Goal: Information Seeking & Learning: Learn about a topic

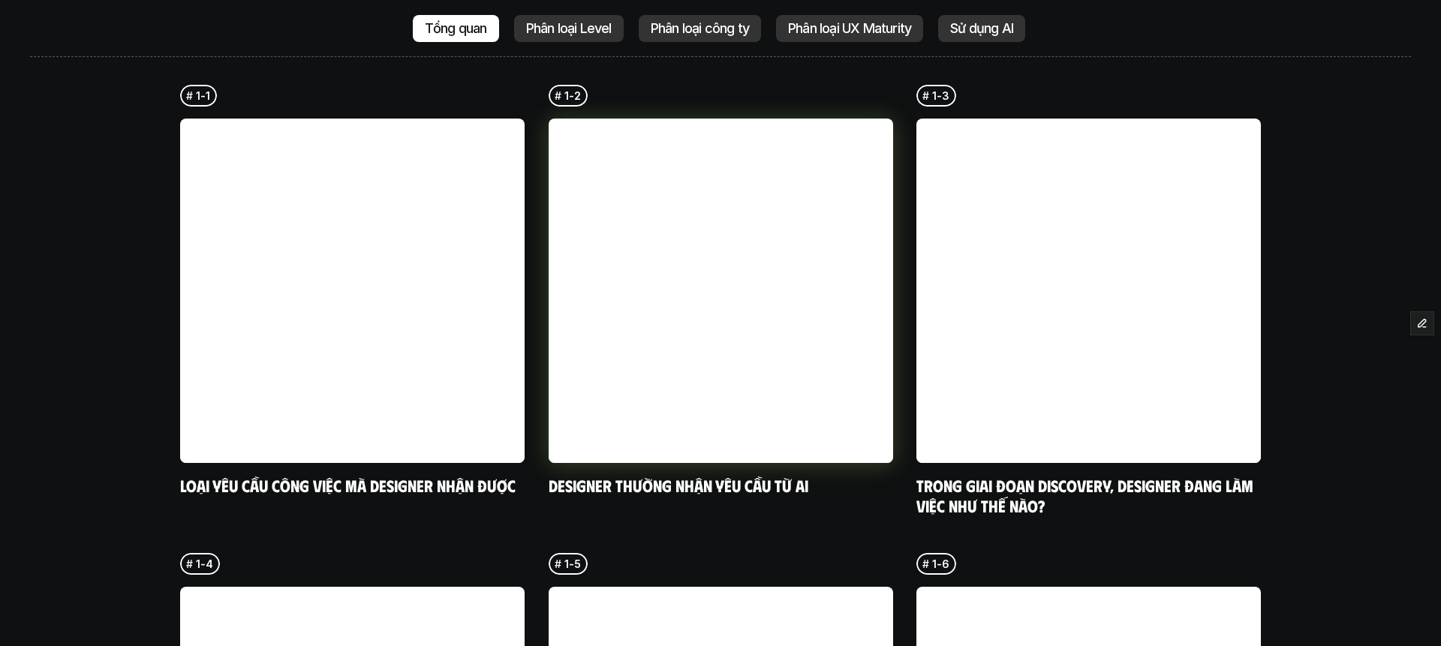
scroll to position [3670, 0]
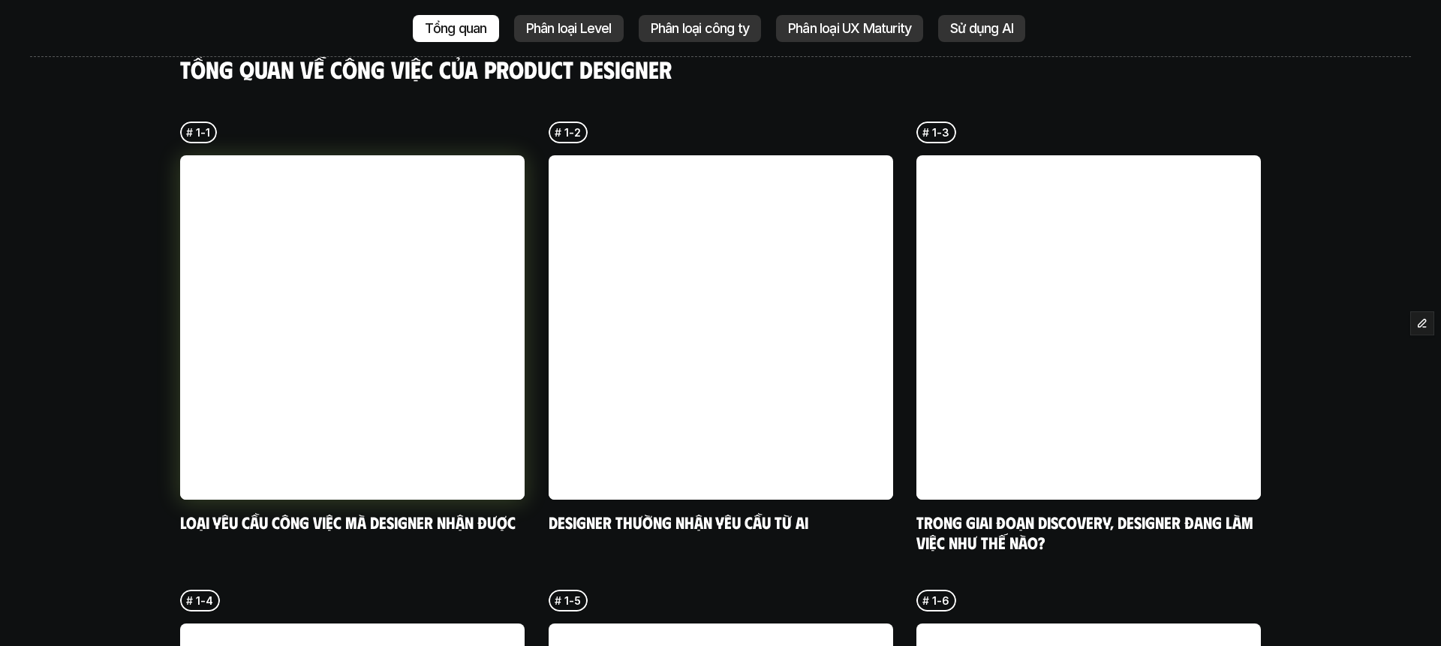
click at [422, 163] on link at bounding box center [352, 327] width 344 height 344
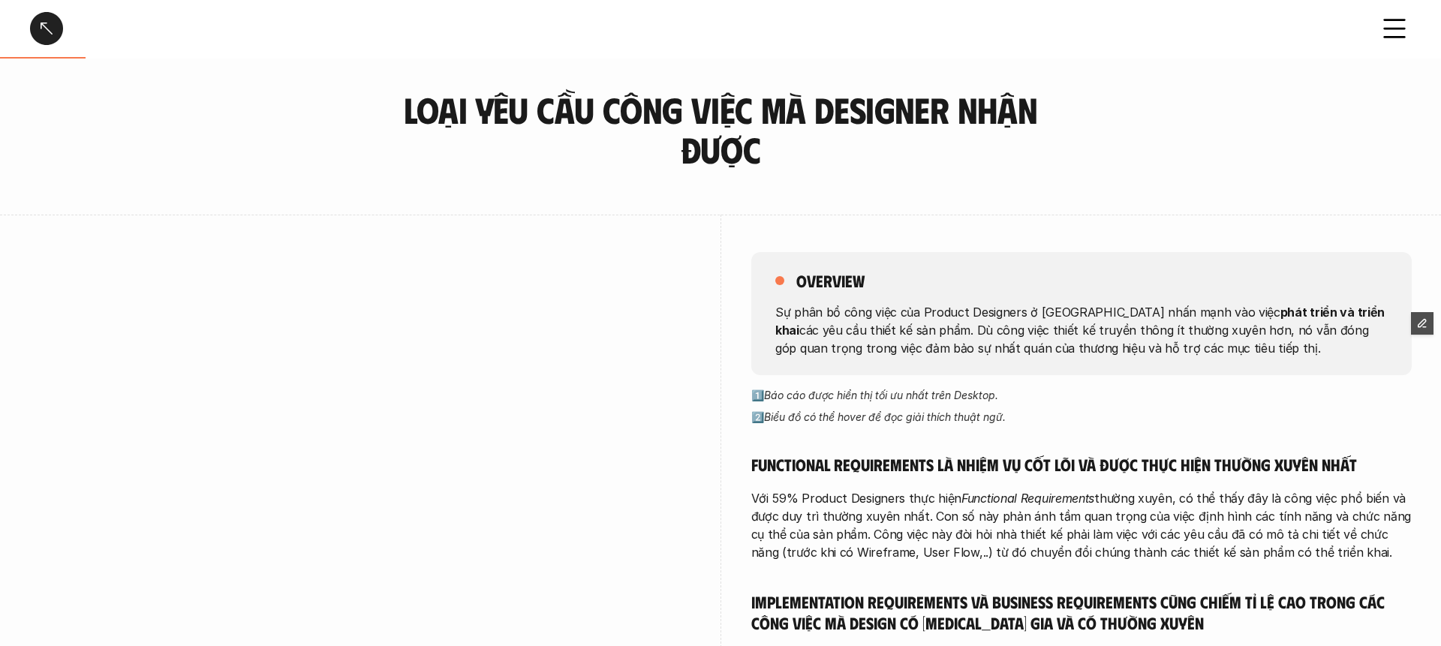
click at [47, 24] on div at bounding box center [46, 28] width 33 height 33
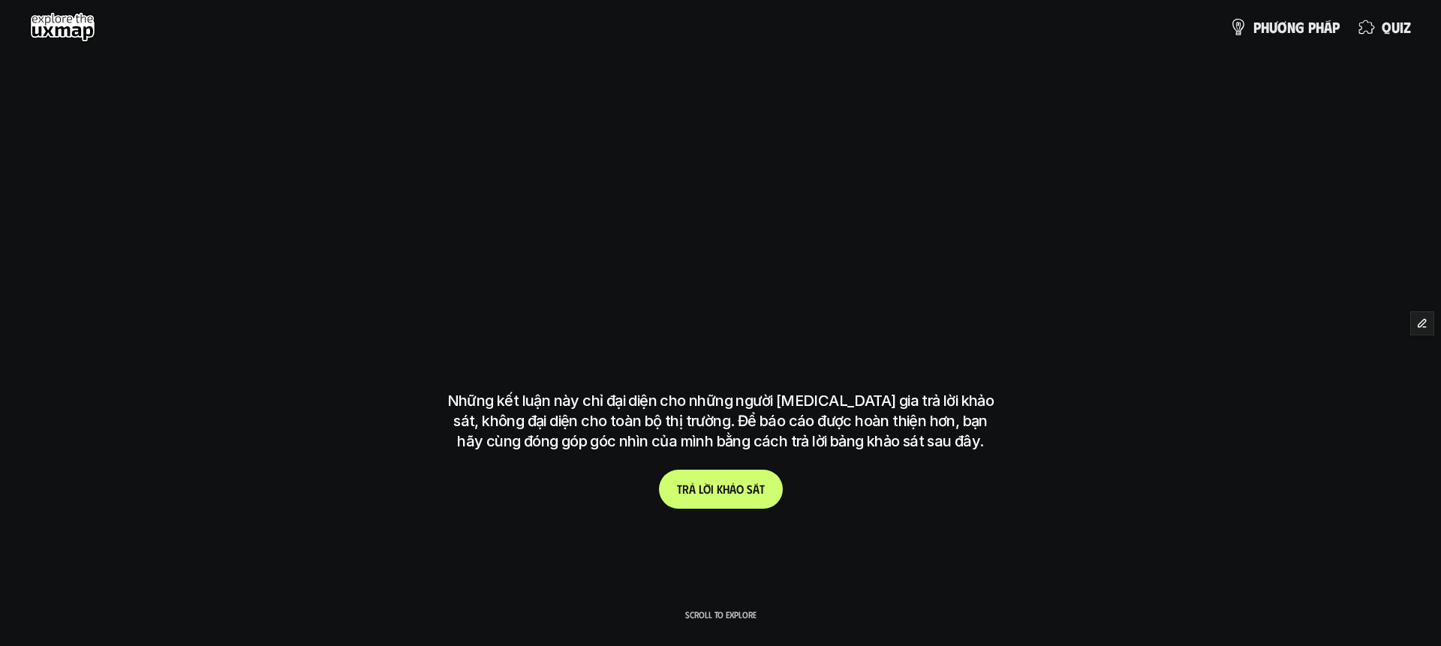
scroll to position [3583, 0]
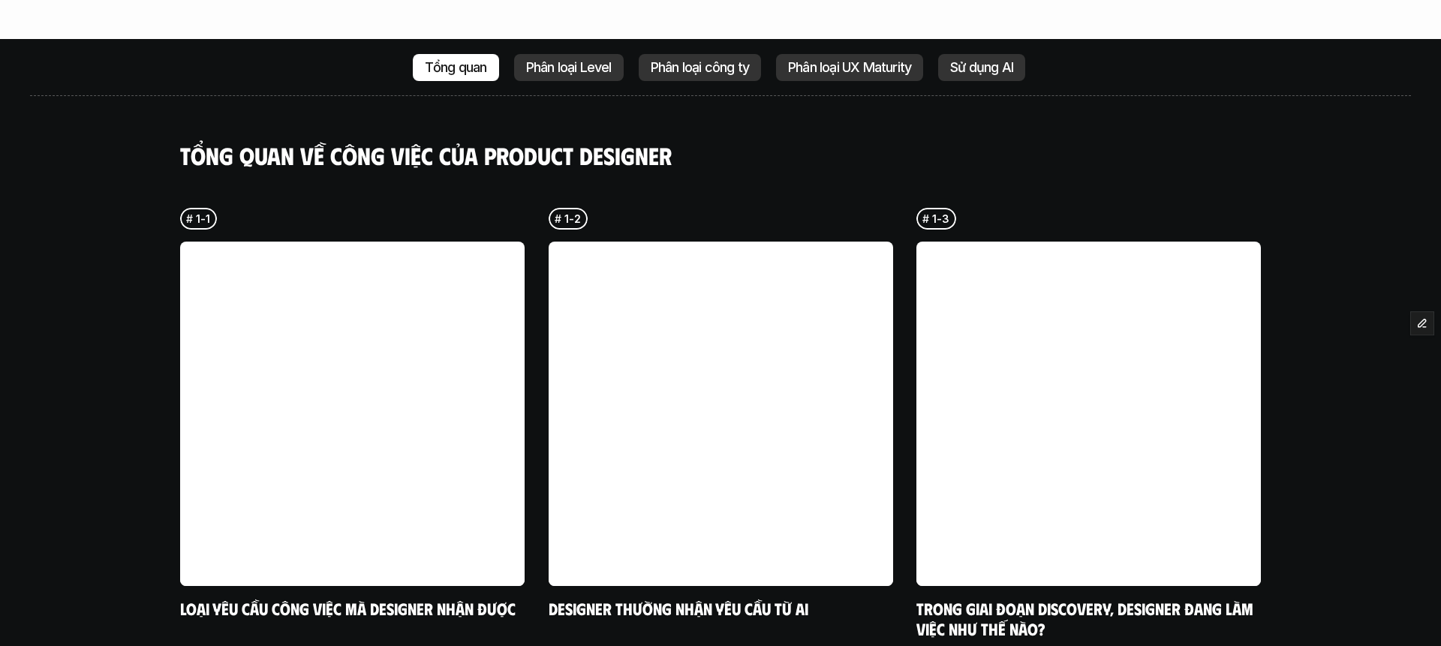
click at [692, 60] on p "Phân loại công ty" at bounding box center [699, 67] width 98 height 15
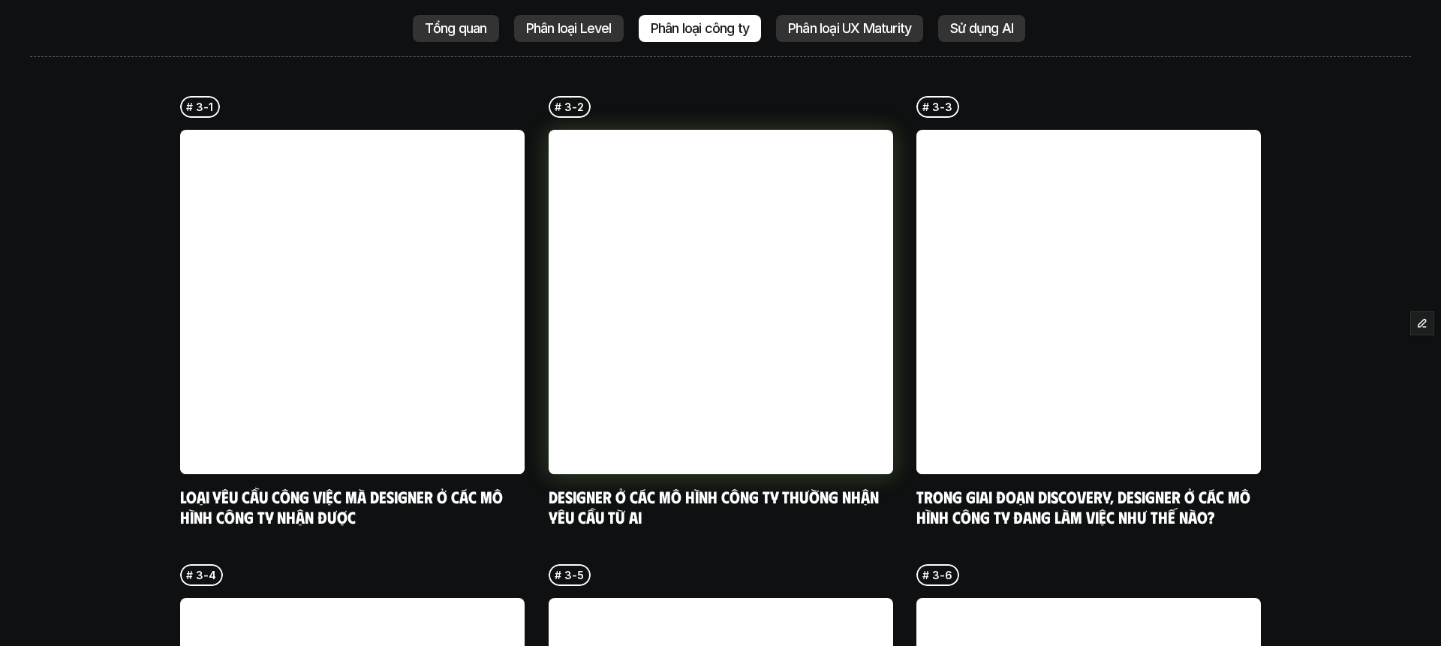
scroll to position [3693, 0]
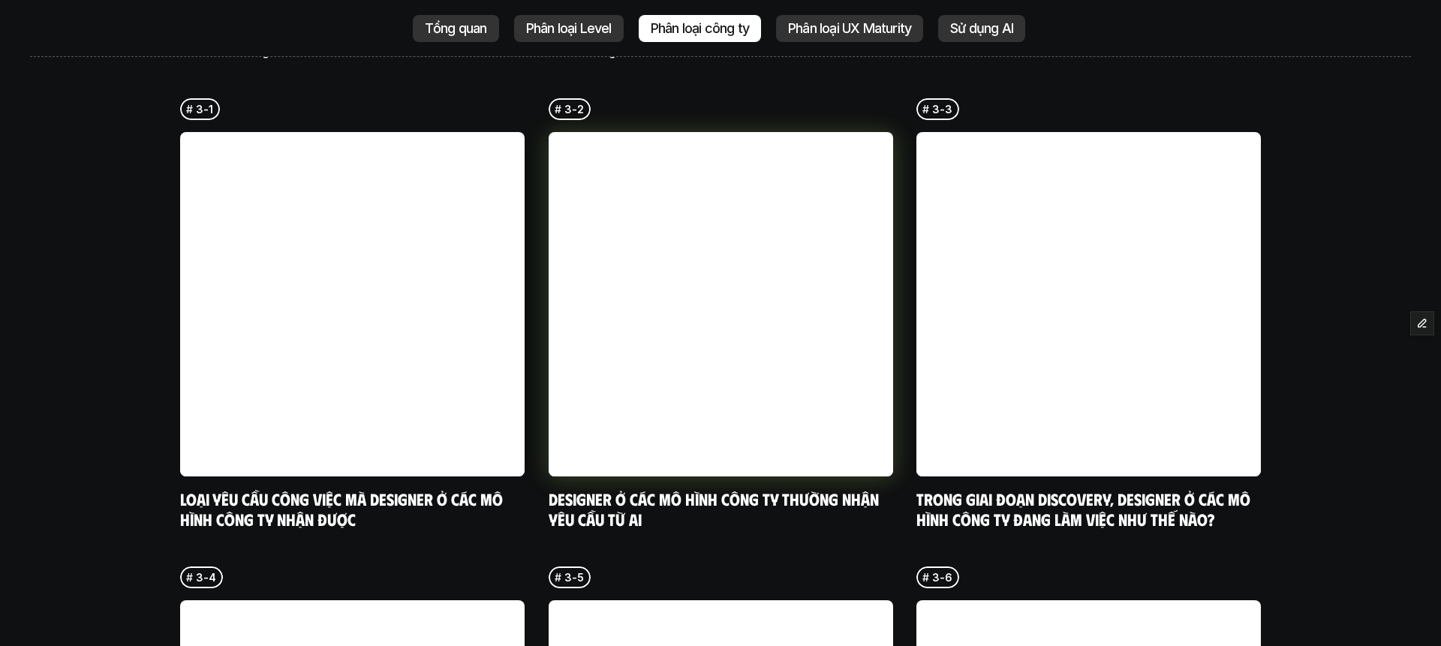
click at [743, 353] on link at bounding box center [720, 304] width 344 height 344
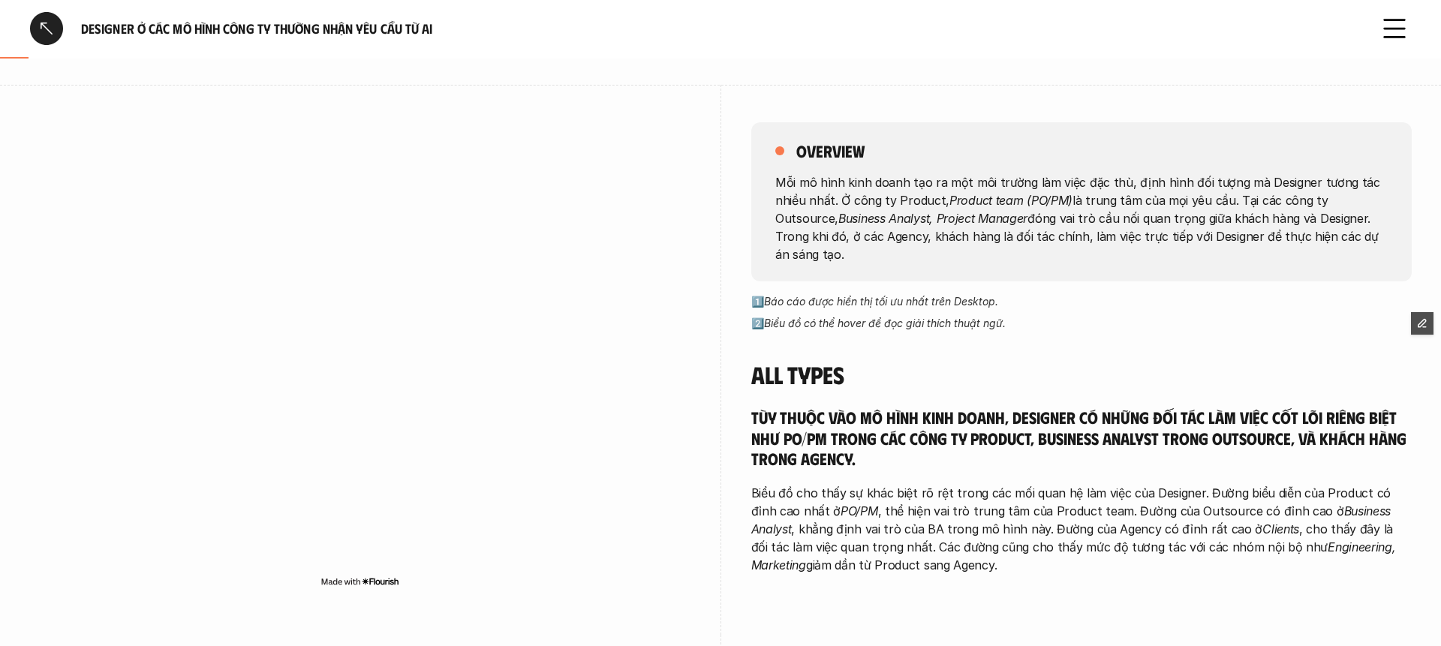
scroll to position [137, 0]
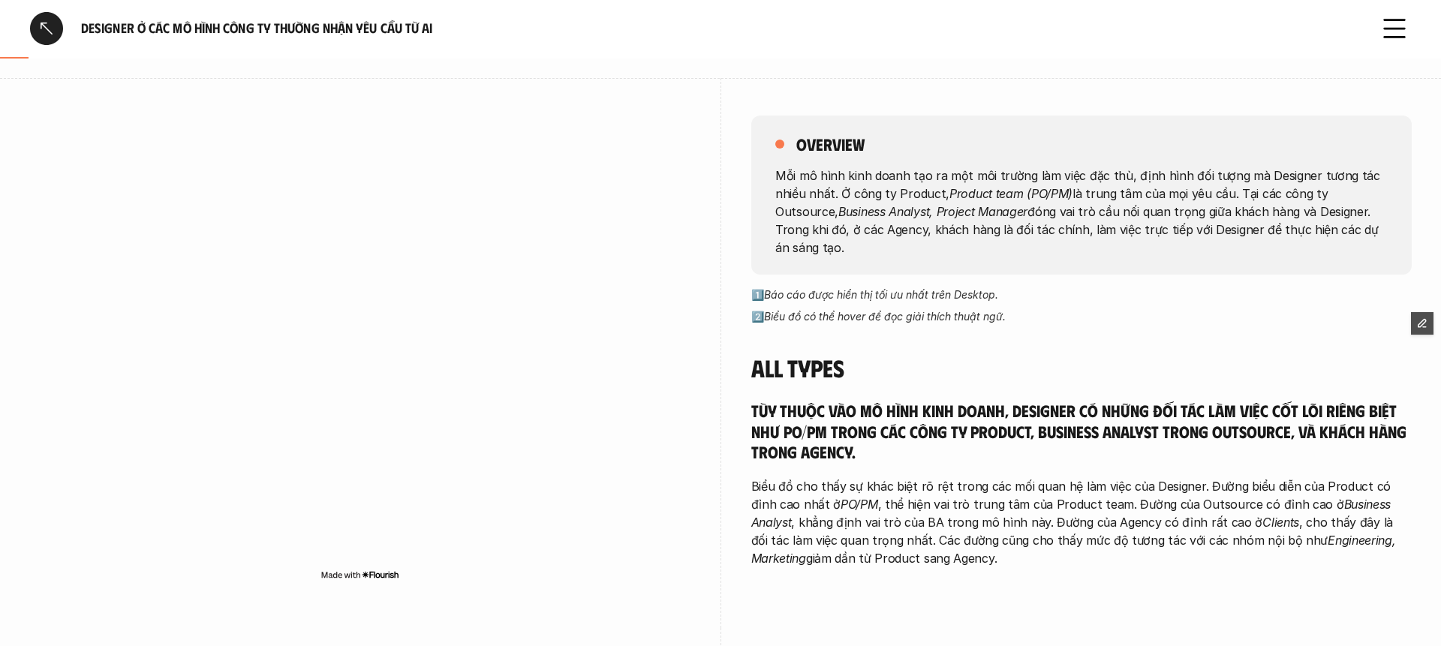
click at [61, 32] on div at bounding box center [46, 28] width 33 height 33
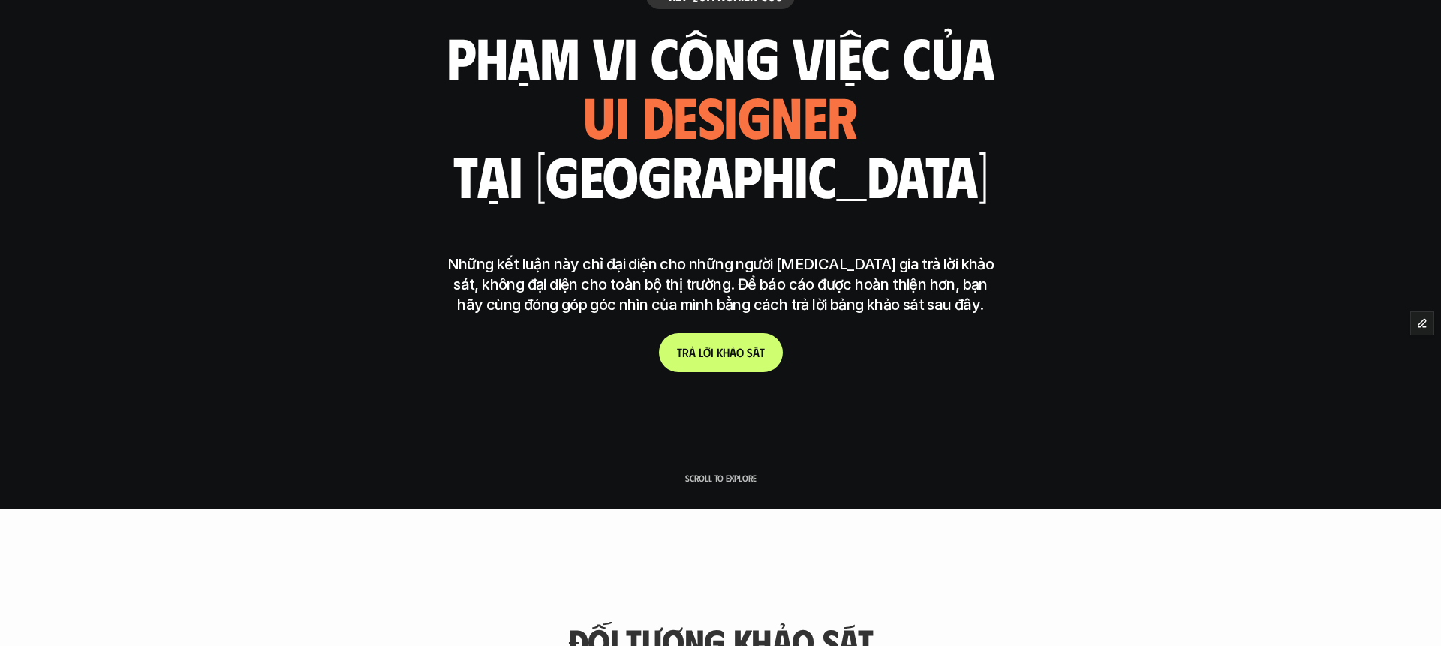
scroll to position [3583, 0]
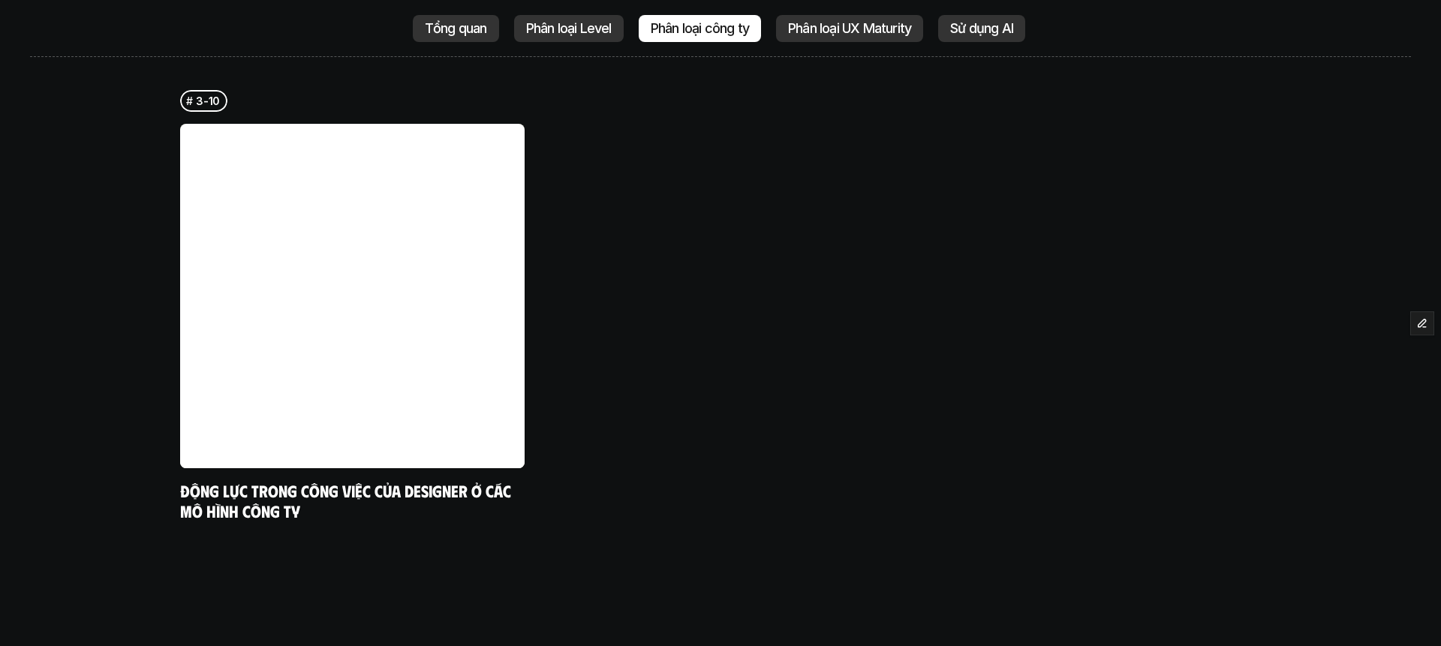
click at [480, 41] on div "Tổng quan" at bounding box center [456, 28] width 86 height 27
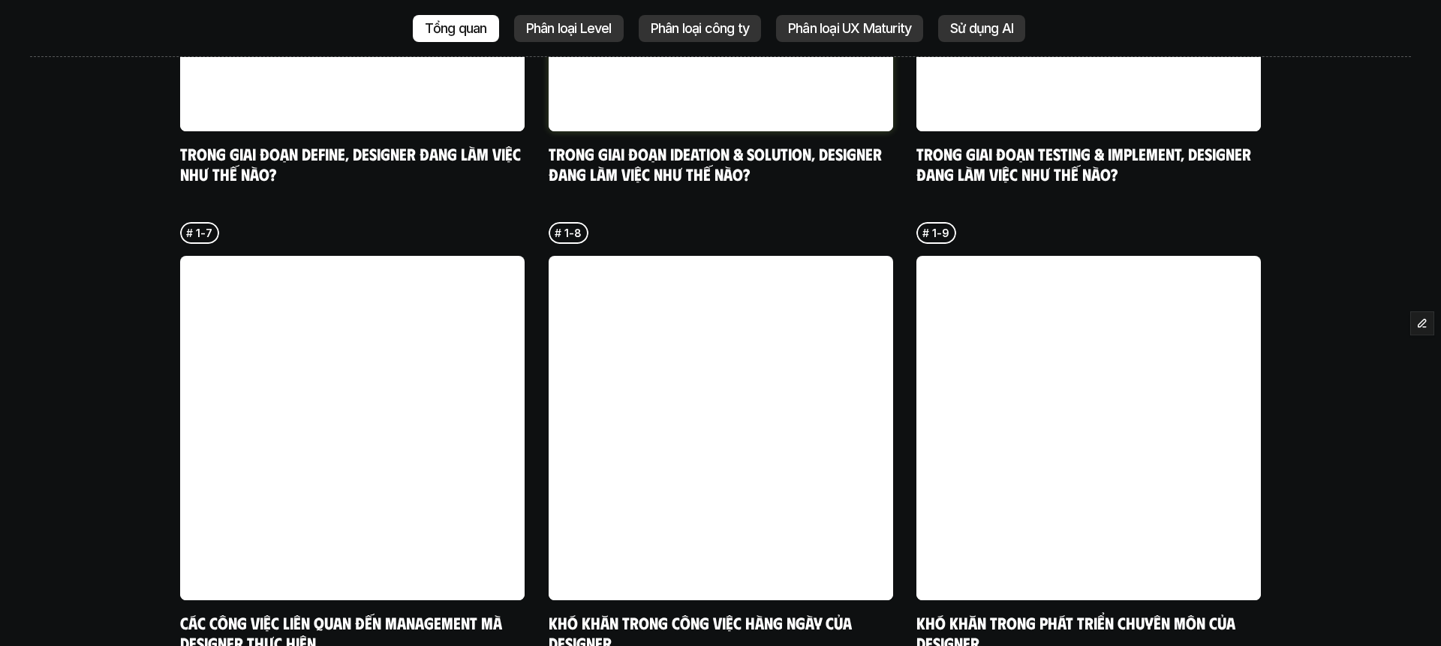
scroll to position [4709, 0]
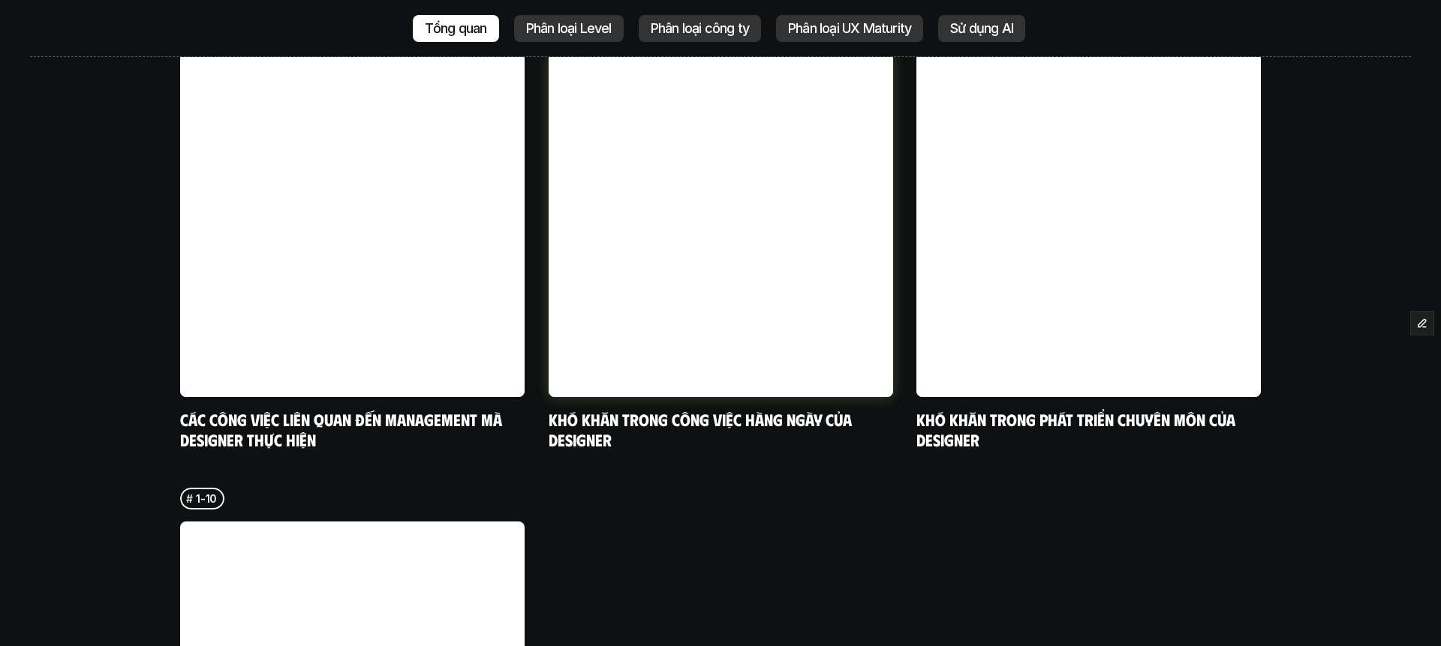
click at [581, 31] on p "Phân loại Level" at bounding box center [569, 28] width 86 height 15
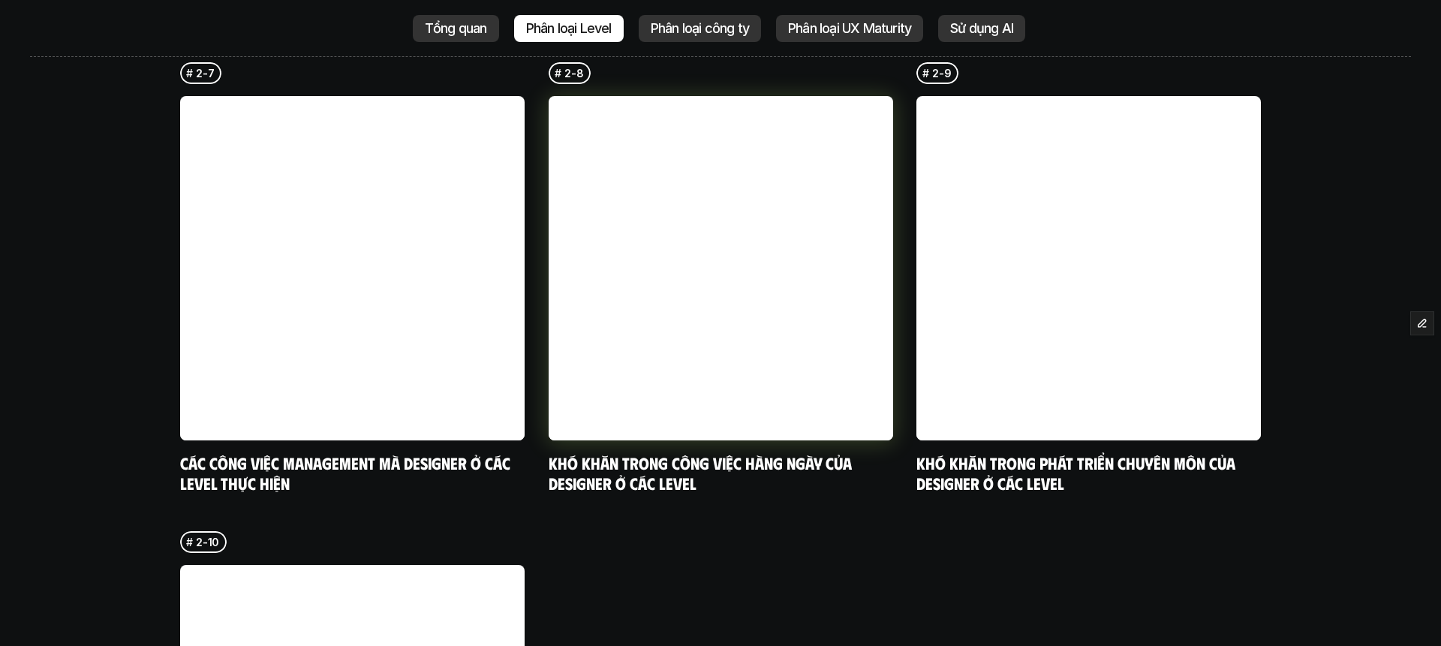
scroll to position [4827, 0]
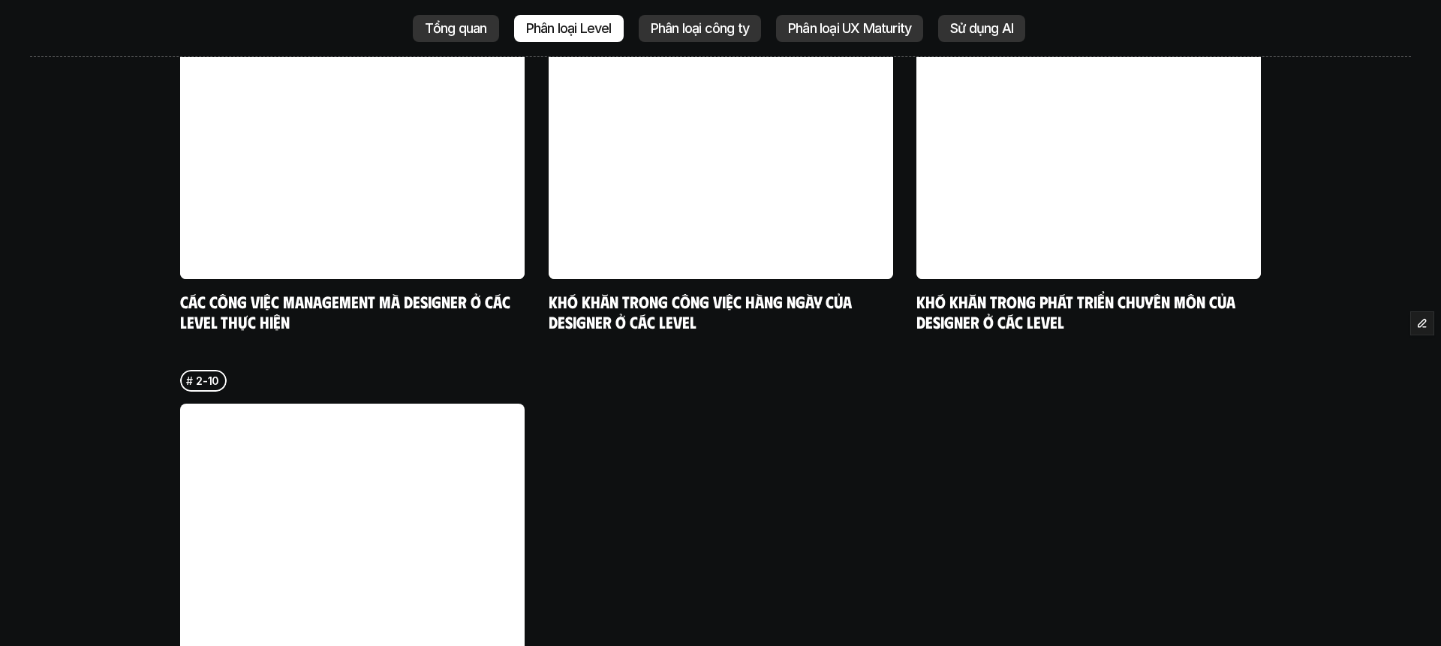
click at [702, 30] on p "Phân loại công ty" at bounding box center [699, 28] width 98 height 15
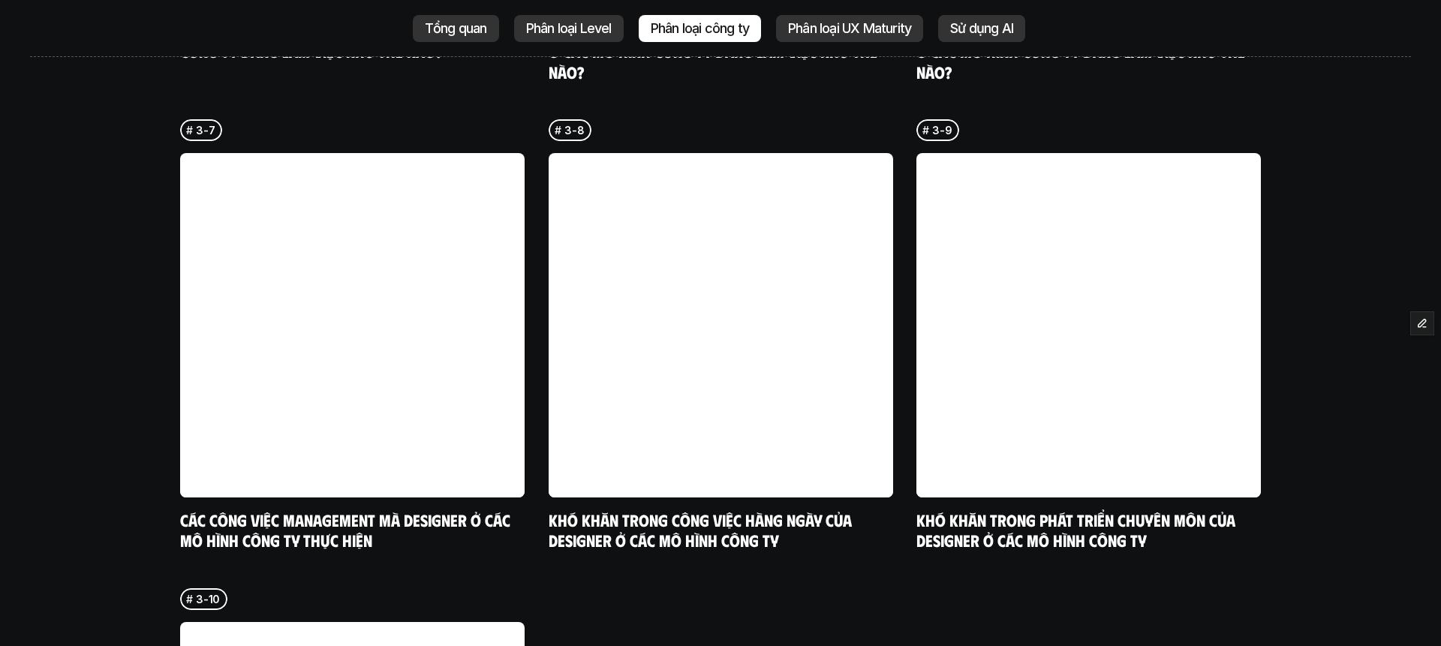
scroll to position [5031, 0]
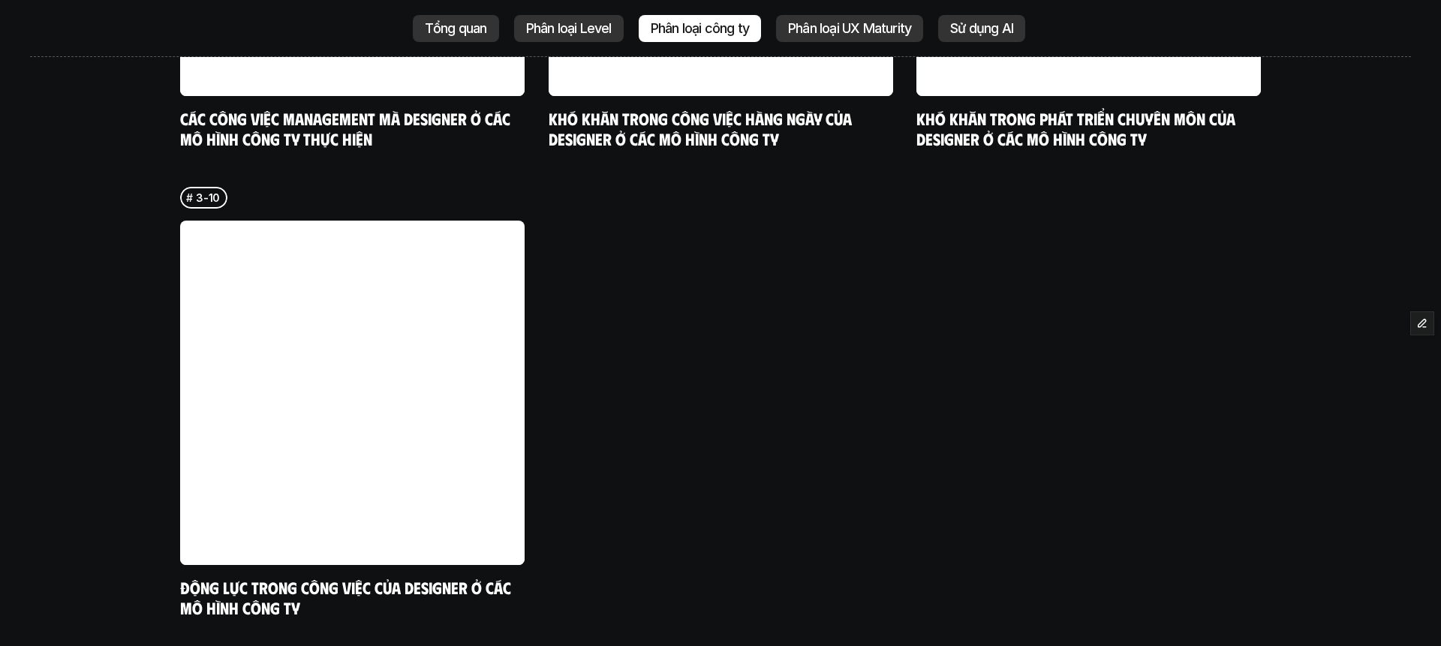
click at [848, 29] on p "Phân loại UX Maturity" at bounding box center [849, 28] width 123 height 15
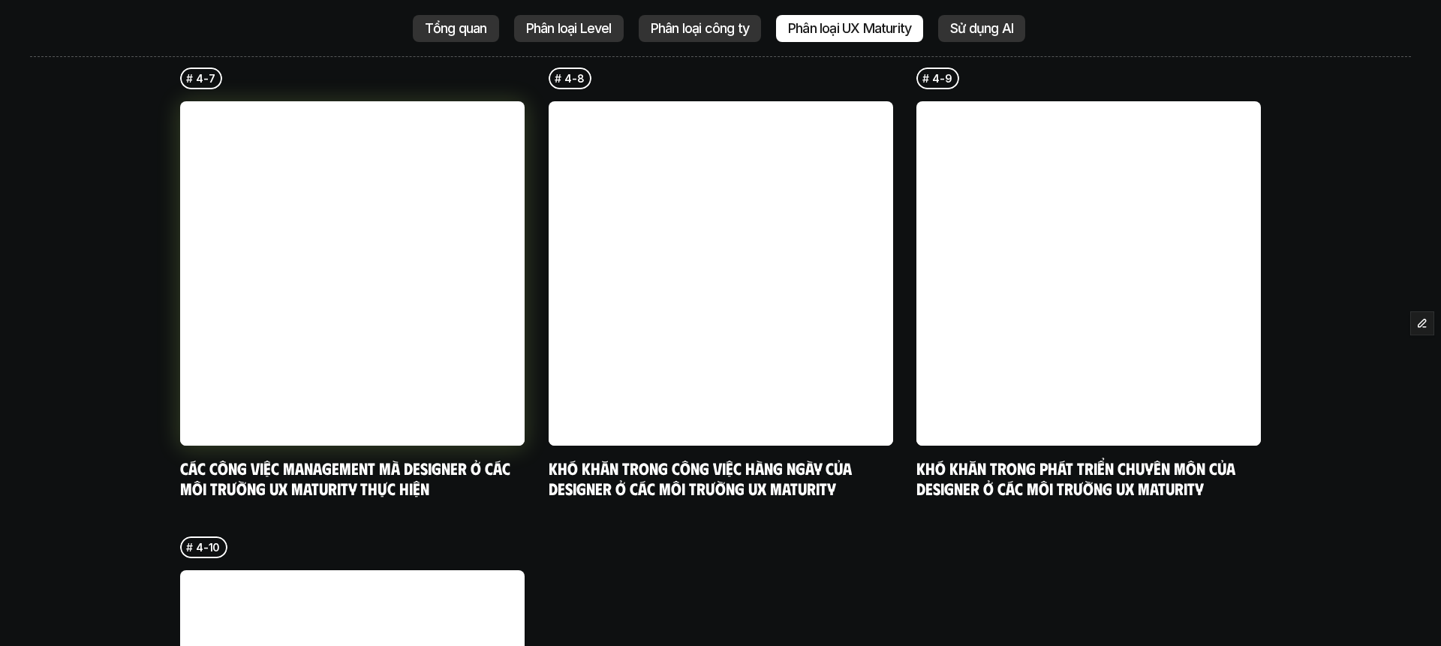
scroll to position [4735, 0]
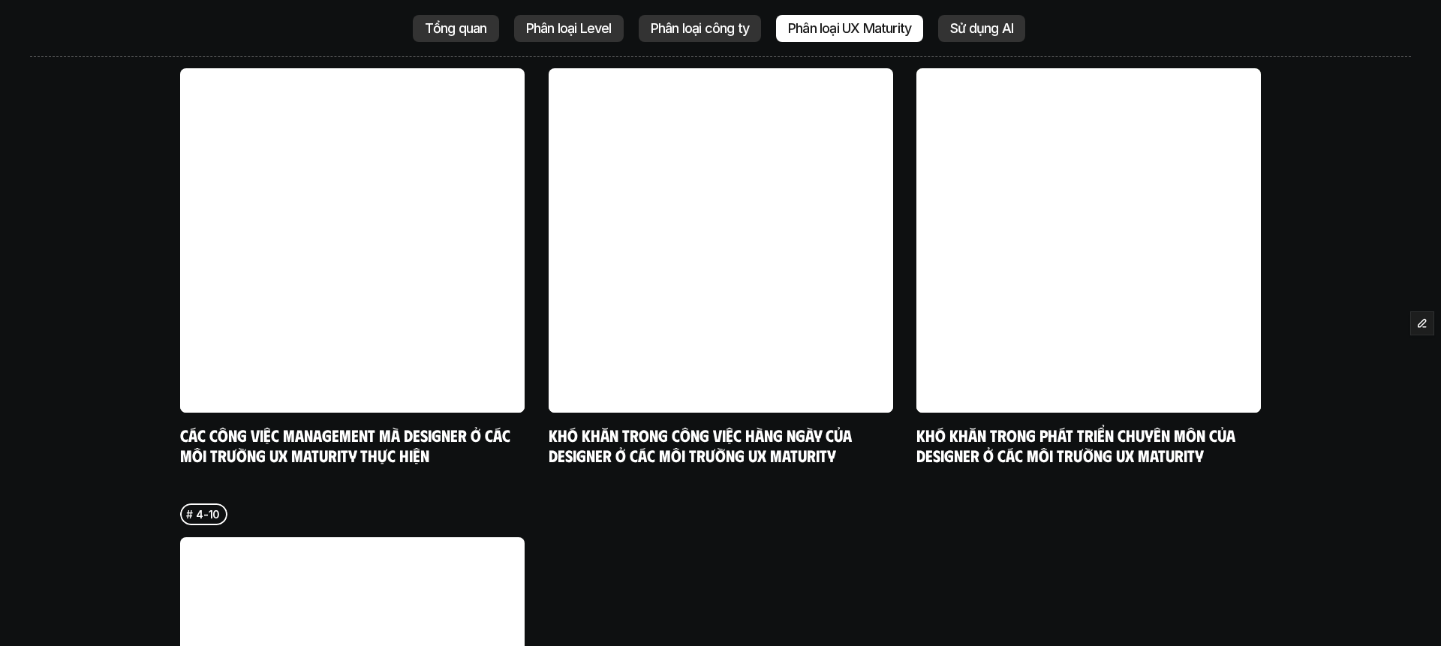
click at [943, 41] on div "Sử dụng AI" at bounding box center [981, 28] width 87 height 27
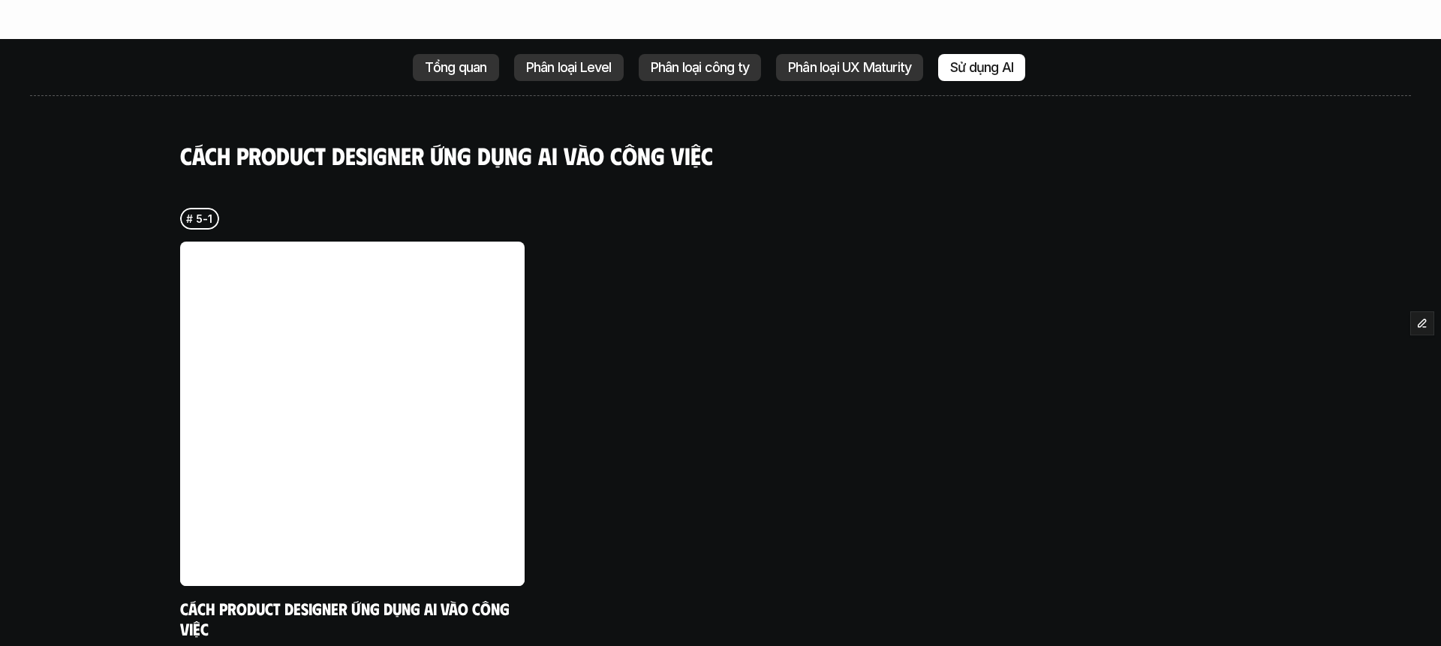
click at [485, 60] on p "Tổng quan" at bounding box center [456, 67] width 62 height 15
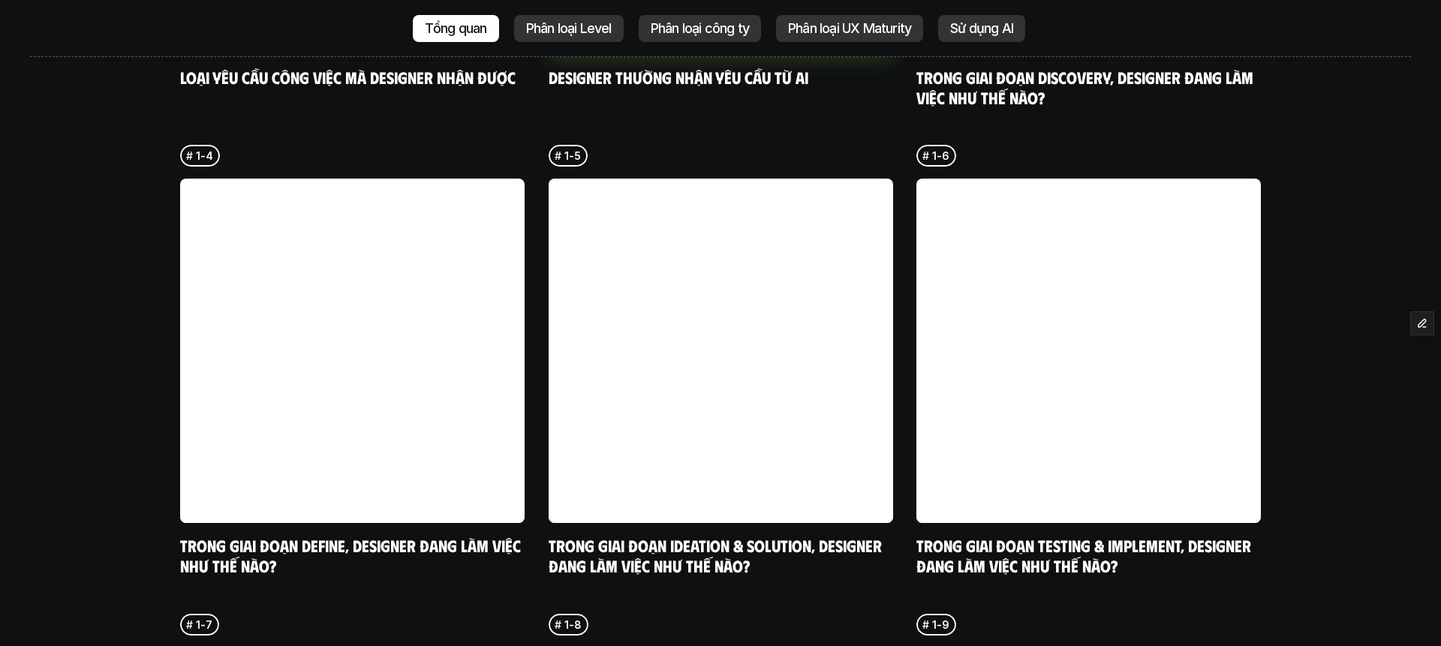
scroll to position [4122, 0]
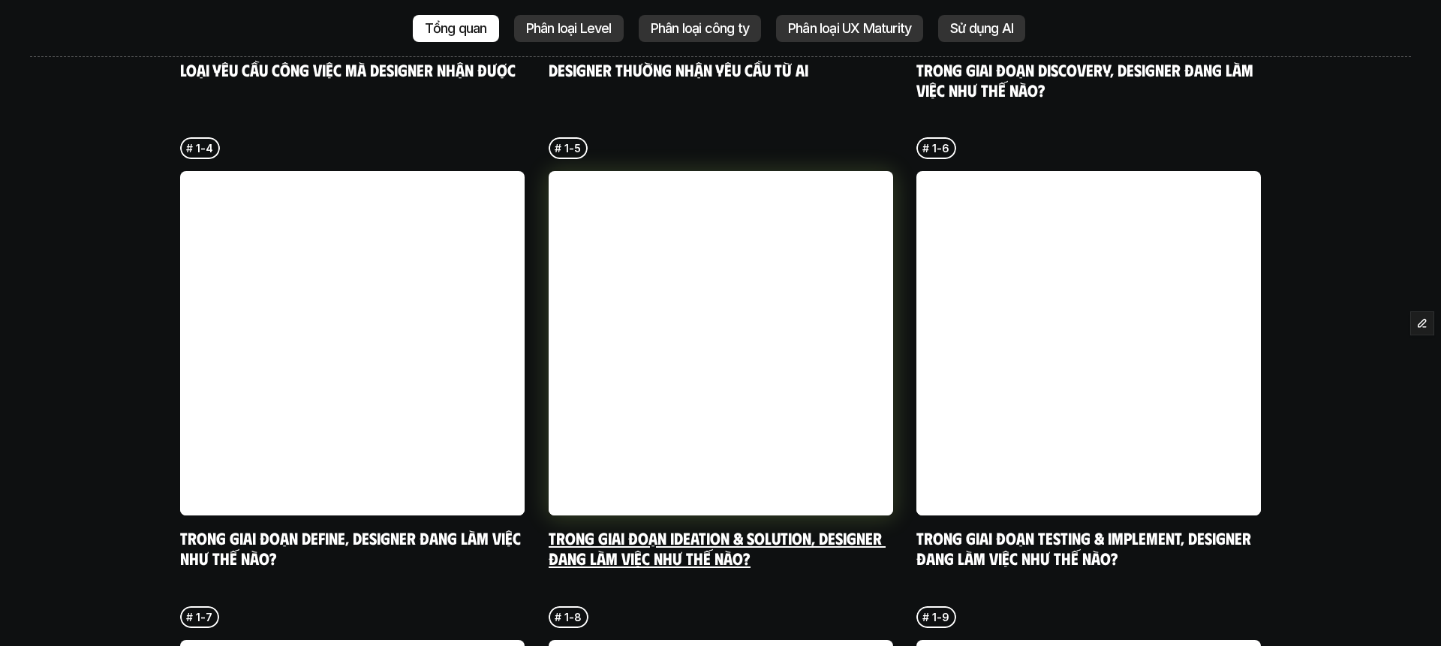
click at [769, 527] on link "Trong giai đoạn Ideation & Solution, designer đang làm việc như thế nào?" at bounding box center [716, 547] width 337 height 41
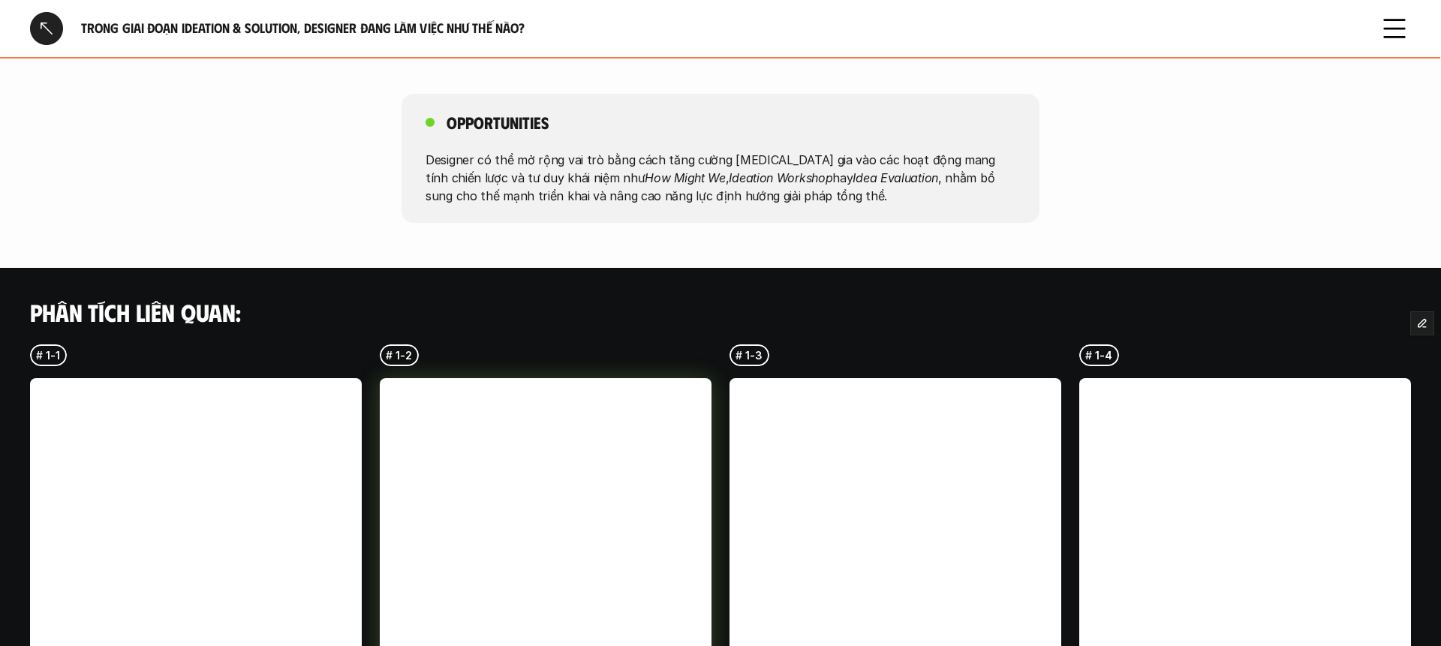
scroll to position [1166, 0]
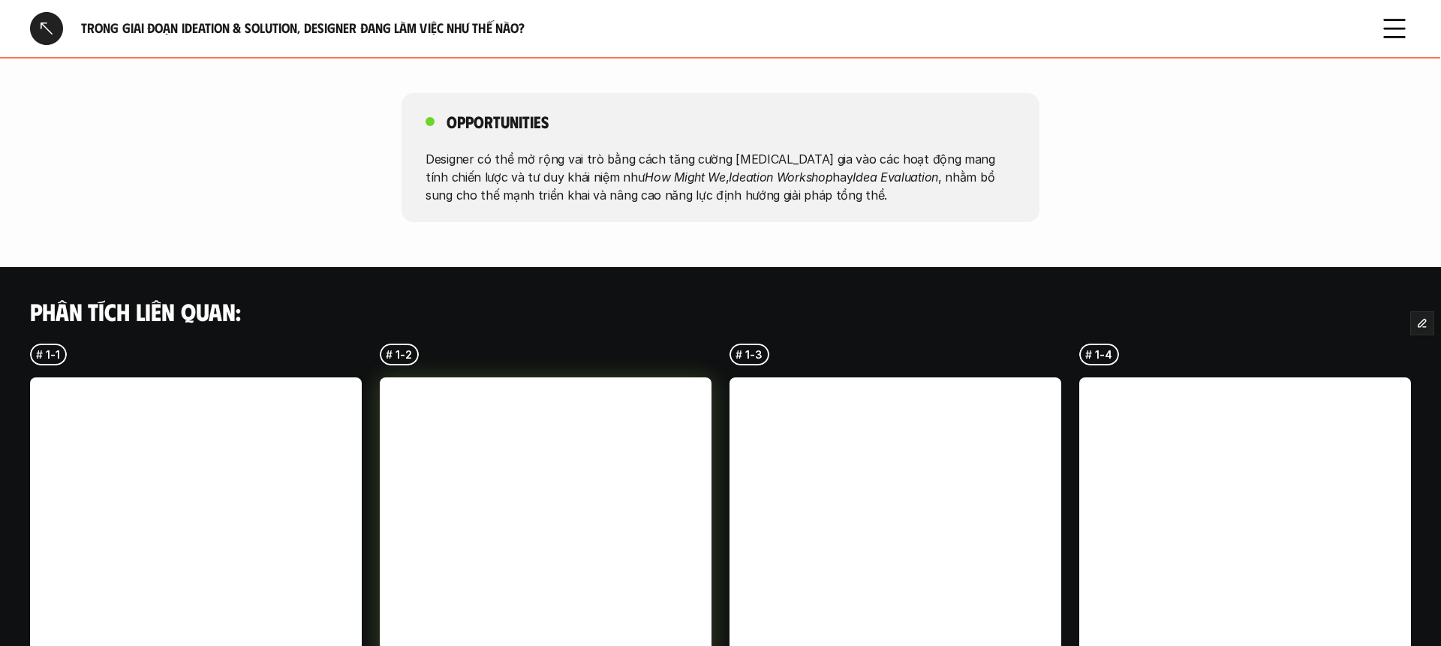
click at [611, 377] on link at bounding box center [546, 543] width 332 height 332
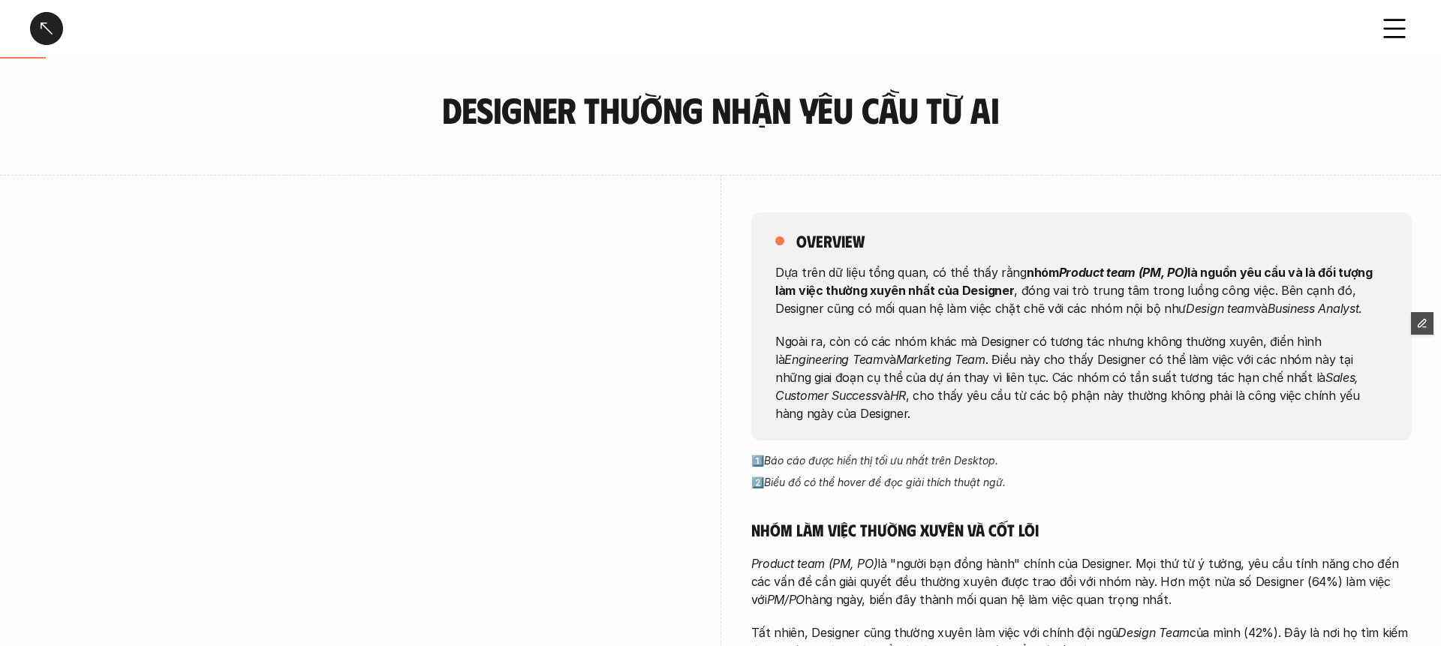
click at [30, 35] on div at bounding box center [46, 28] width 33 height 33
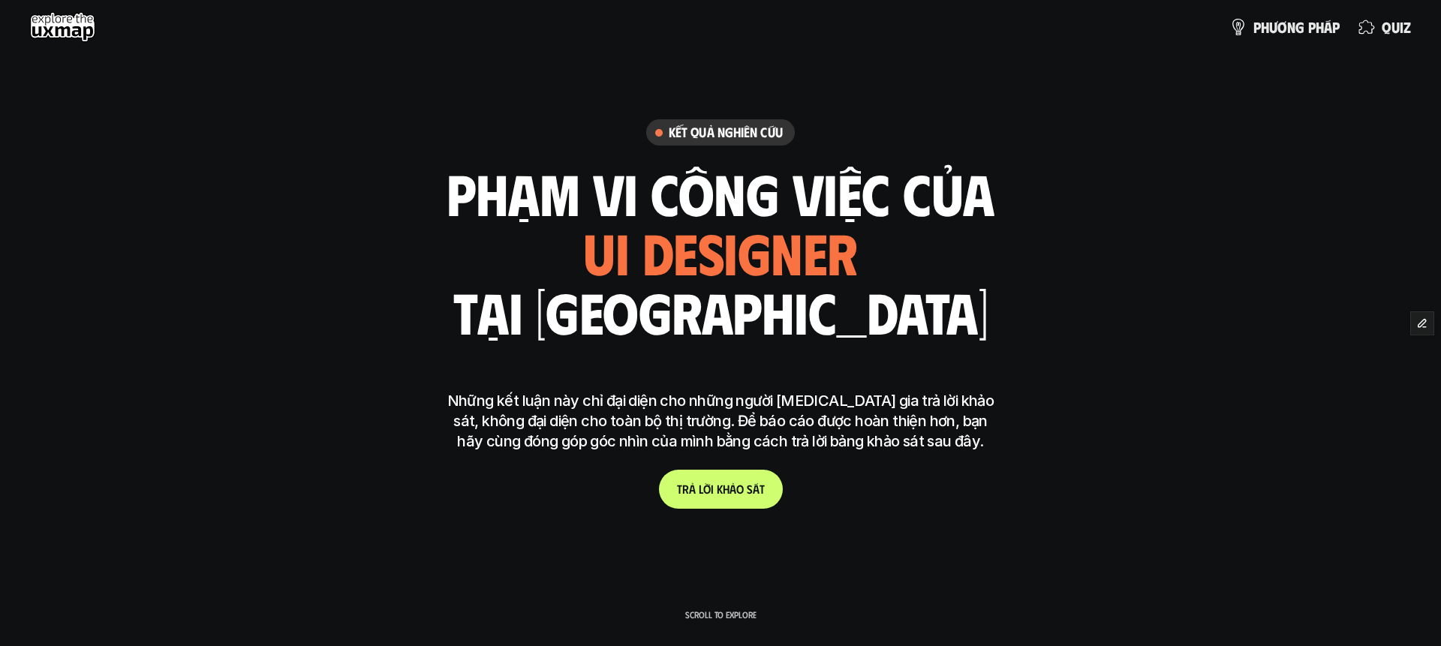
scroll to position [3583, 0]
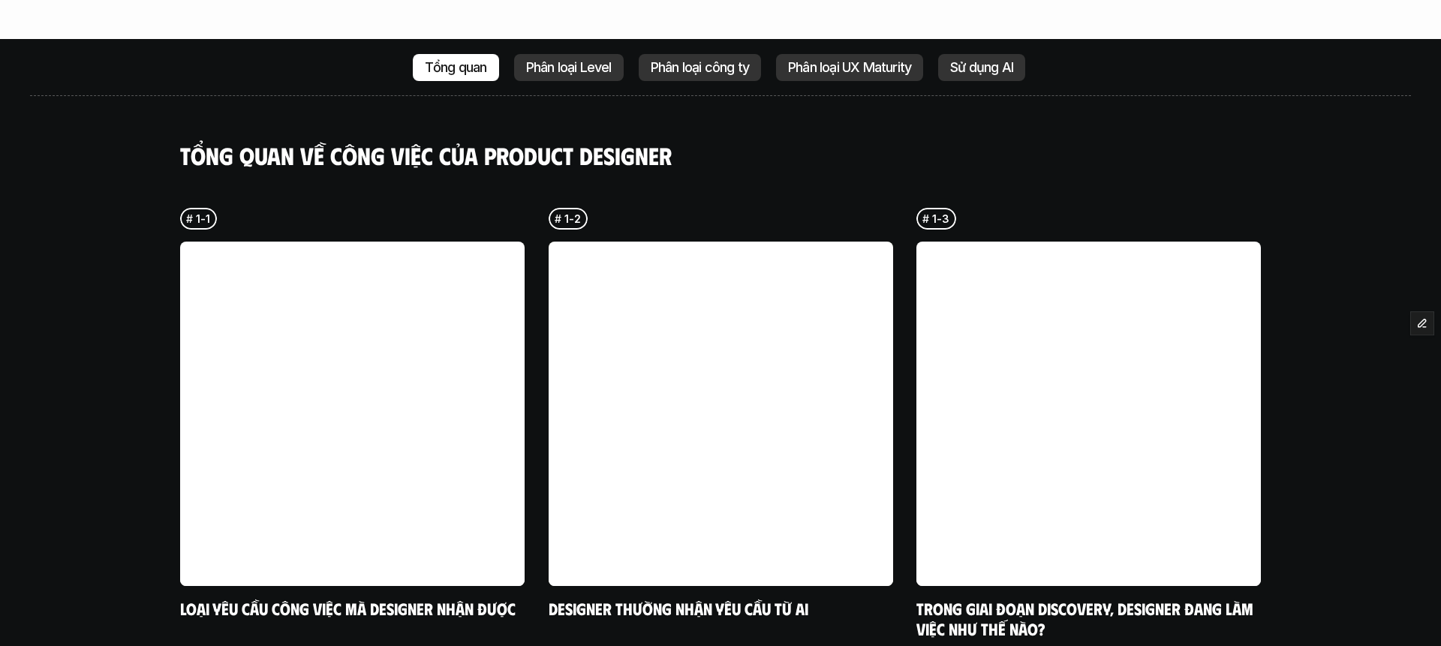
click at [577, 54] on div "Phân loại Level" at bounding box center [569, 67] width 110 height 27
